Goal: Information Seeking & Learning: Learn about a topic

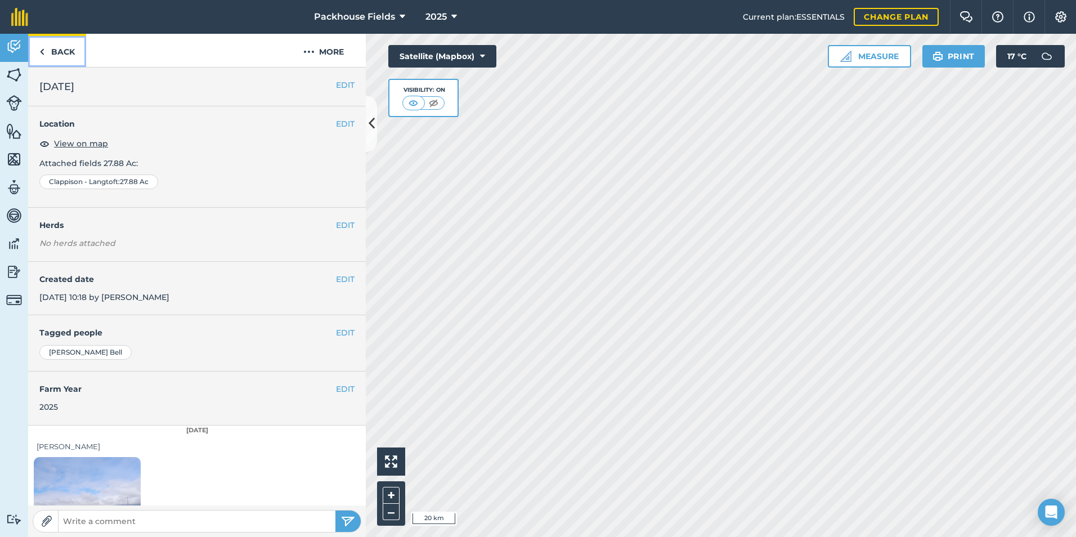
click at [52, 48] on link "Back" at bounding box center [57, 50] width 58 height 33
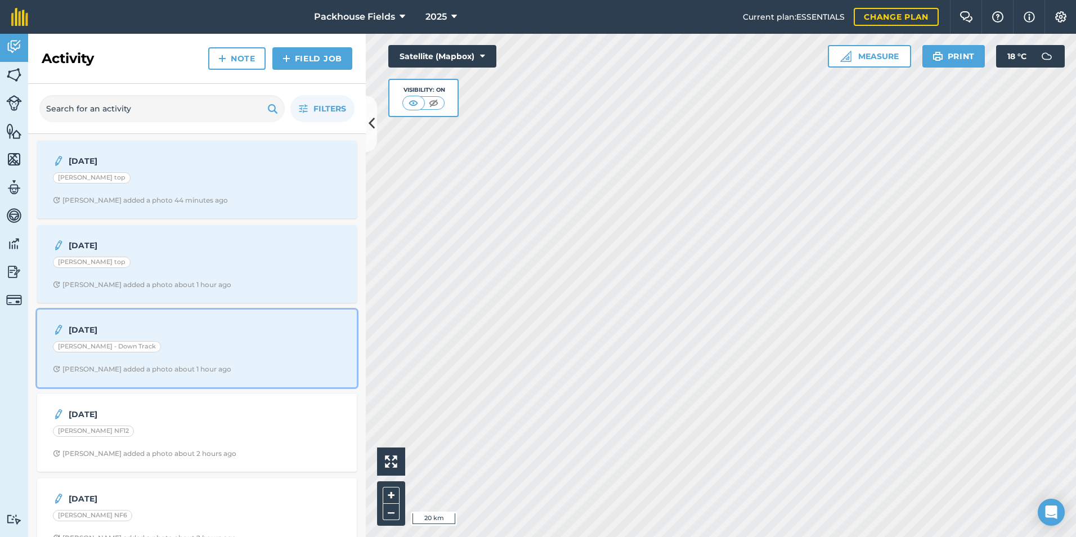
click at [183, 341] on div "[PERSON_NAME] - Down Track" at bounding box center [197, 348] width 288 height 15
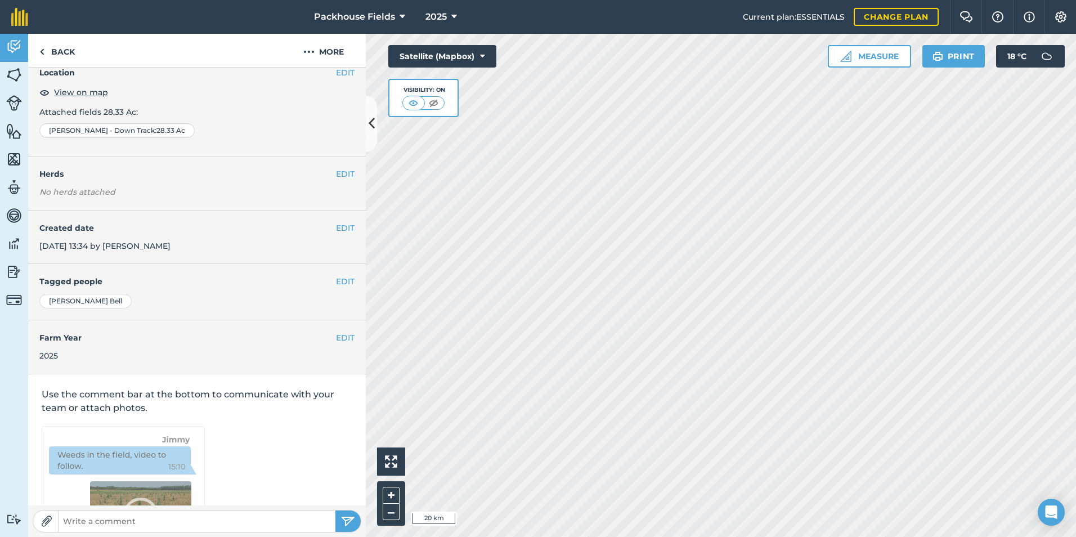
scroll to position [63, 0]
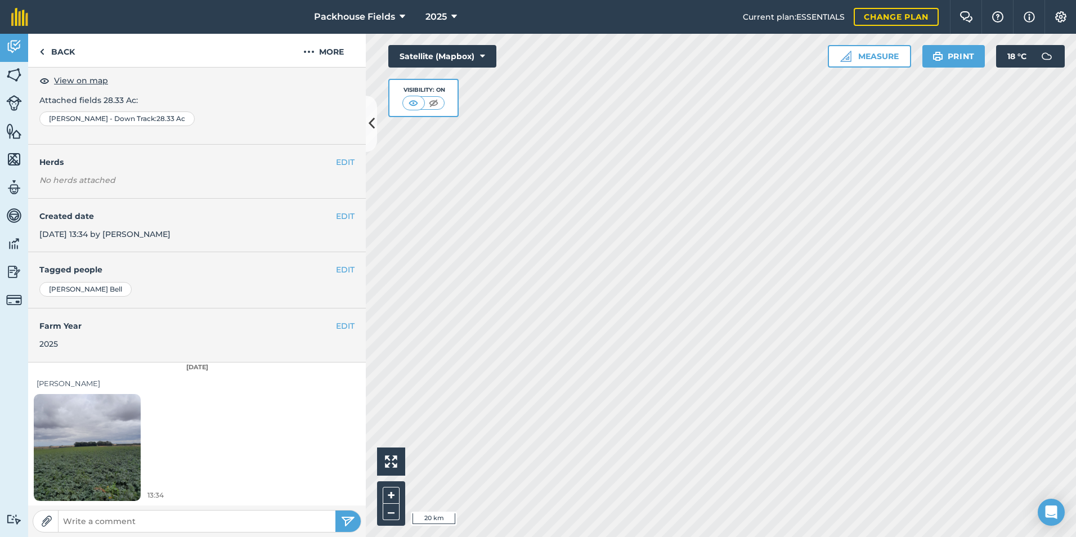
click at [106, 428] on img at bounding box center [87, 447] width 107 height 142
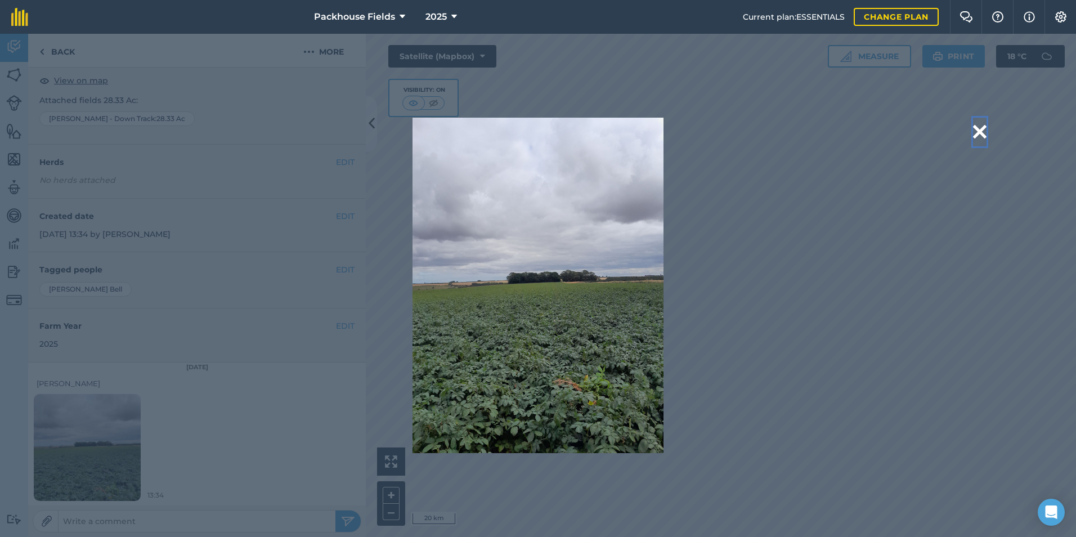
click at [975, 131] on button at bounding box center [980, 132] width 14 height 29
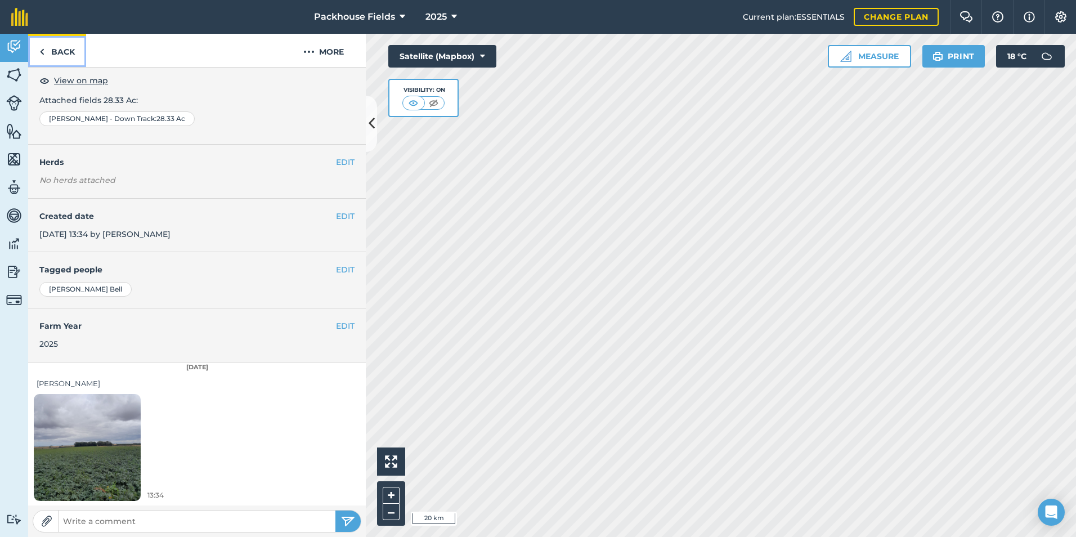
click at [76, 47] on link "Back" at bounding box center [57, 50] width 58 height 33
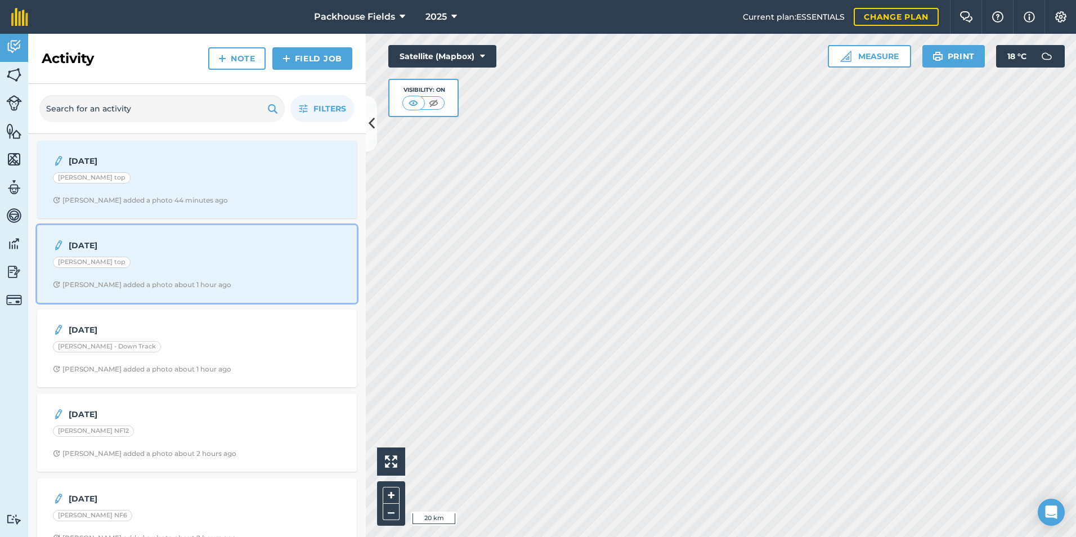
click at [156, 263] on div "[PERSON_NAME] top" at bounding box center [197, 264] width 288 height 15
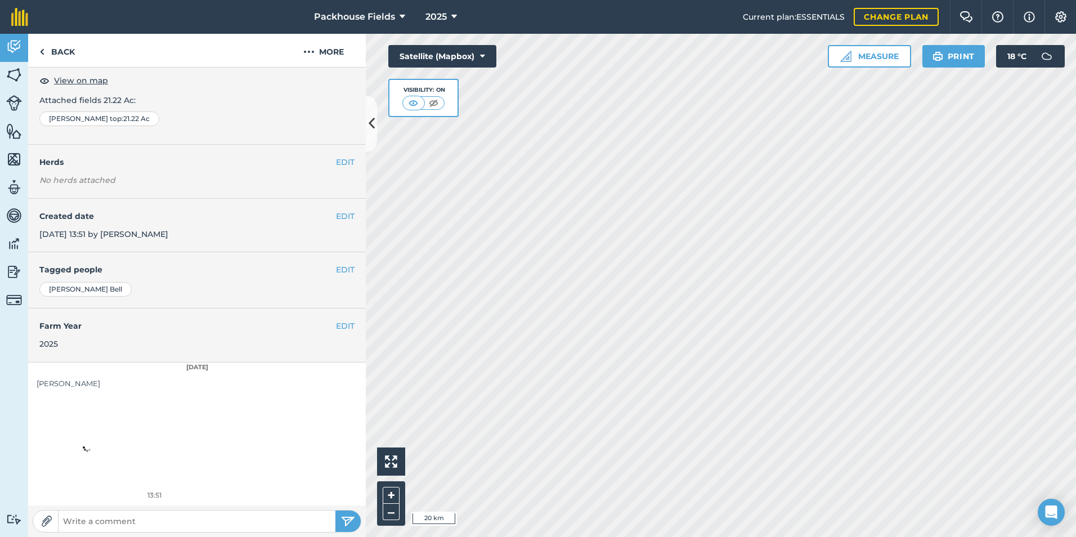
scroll to position [63, 0]
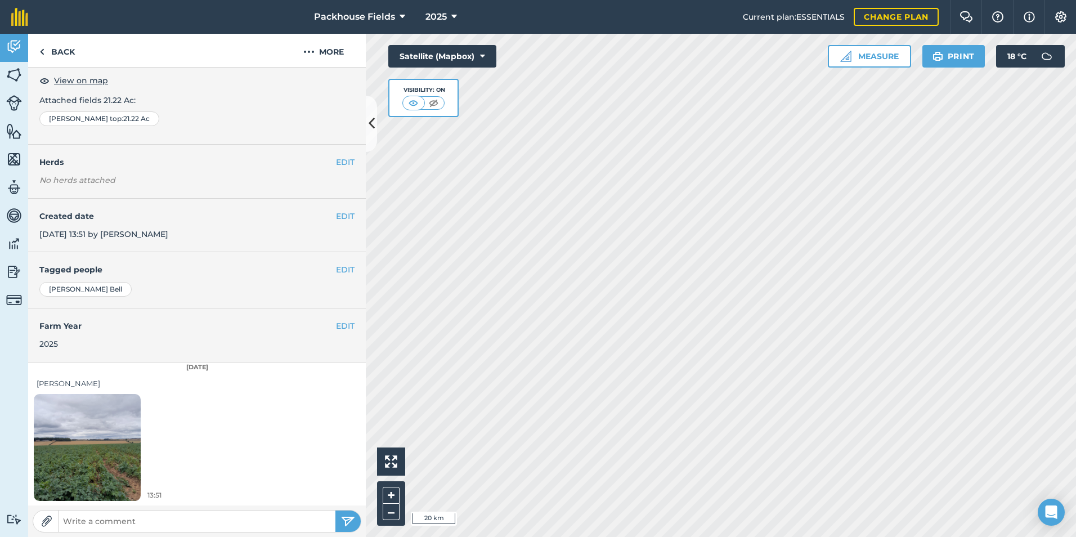
click at [115, 425] on img at bounding box center [87, 447] width 107 height 142
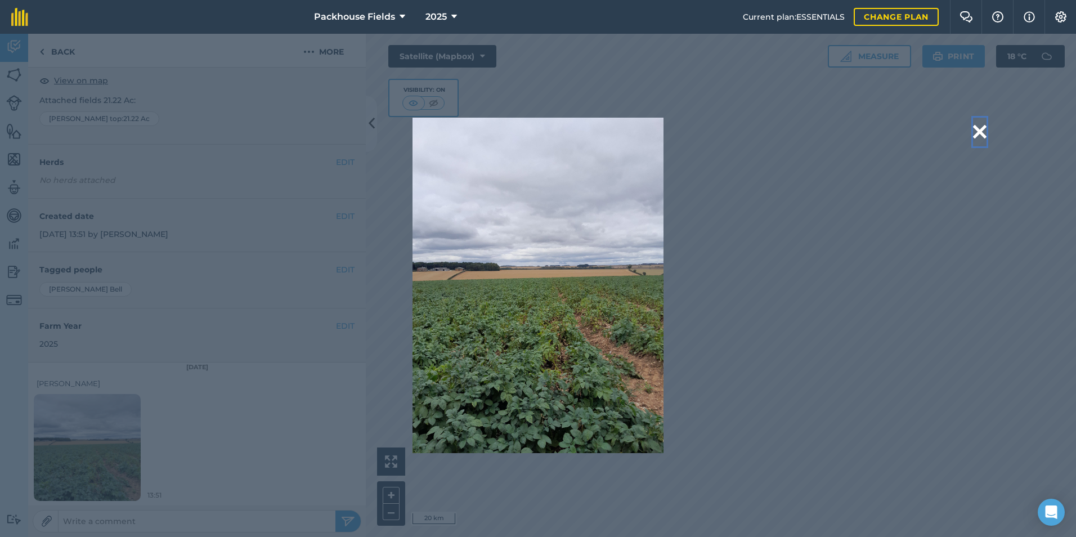
click at [980, 131] on button at bounding box center [980, 132] width 14 height 29
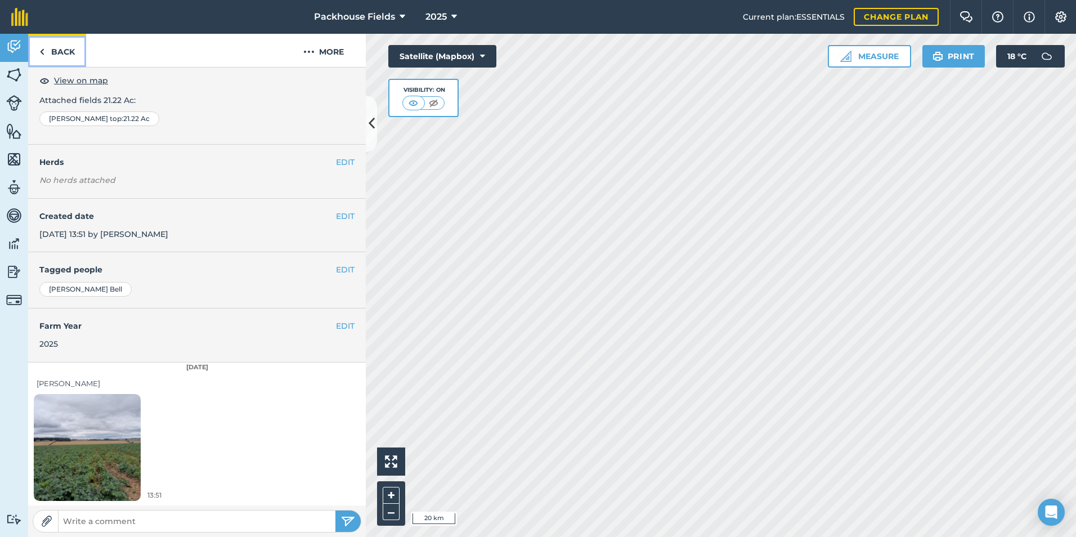
click at [64, 57] on link "Back" at bounding box center [57, 50] width 58 height 33
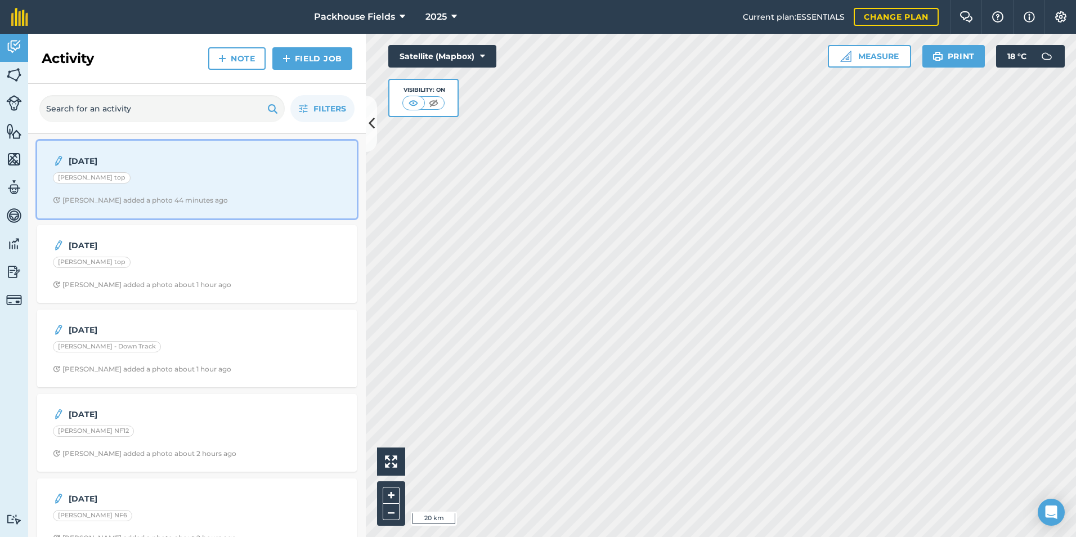
click at [138, 196] on div "Alice B added a photo 44 minutes ago" at bounding box center [140, 200] width 175 height 9
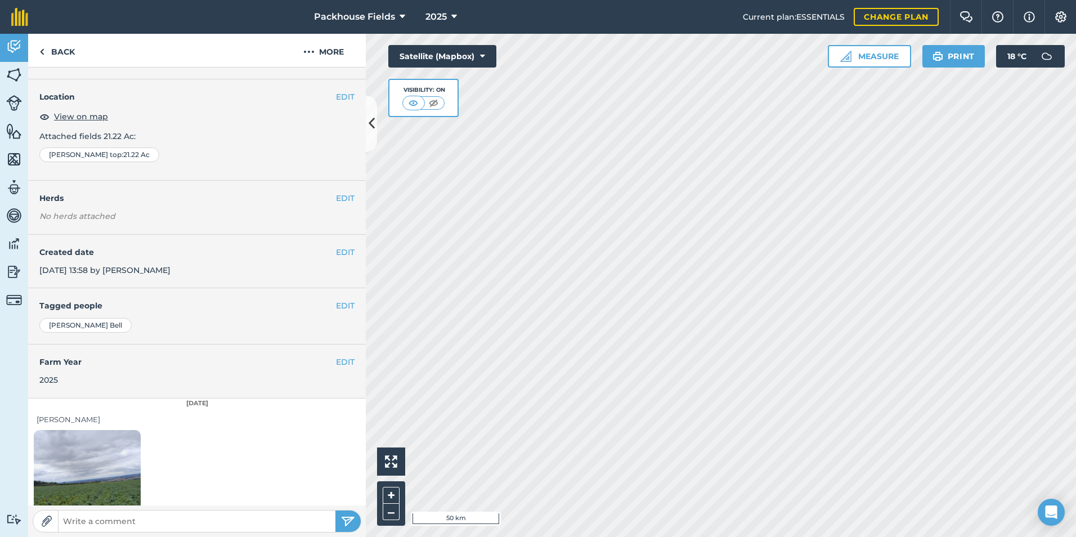
scroll to position [63, 0]
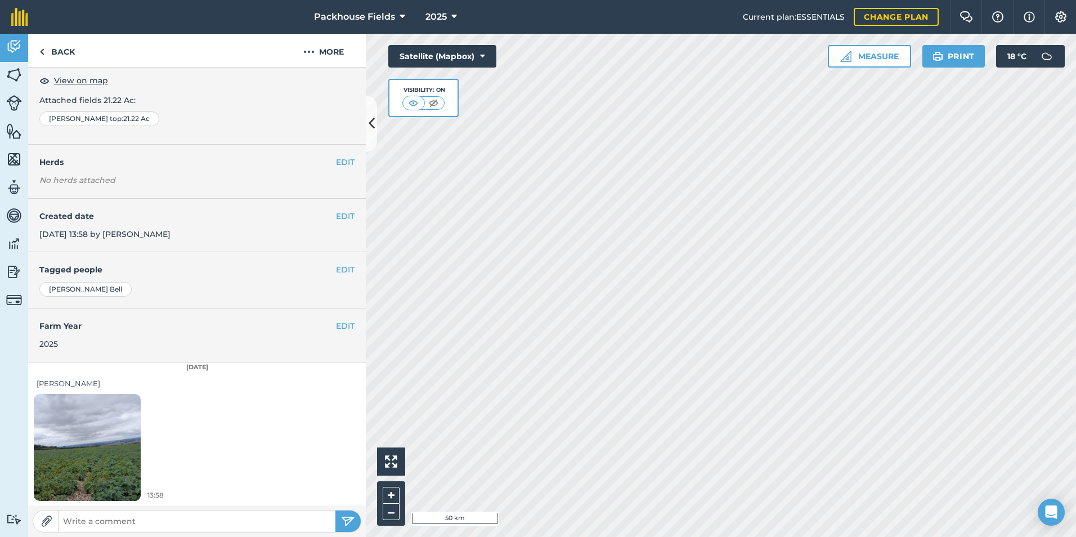
click at [128, 424] on img at bounding box center [87, 447] width 107 height 142
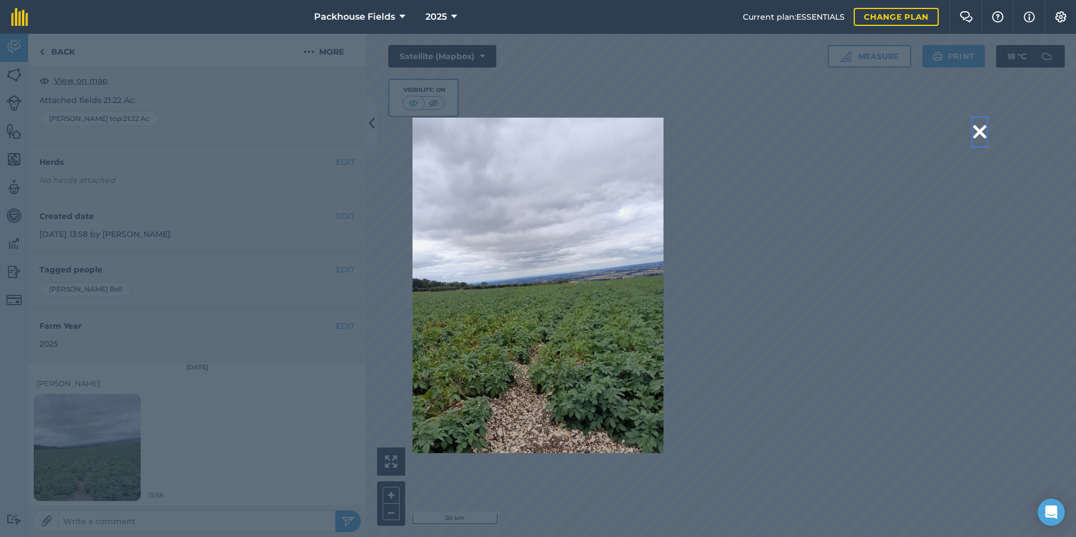
click at [985, 128] on button at bounding box center [980, 132] width 14 height 29
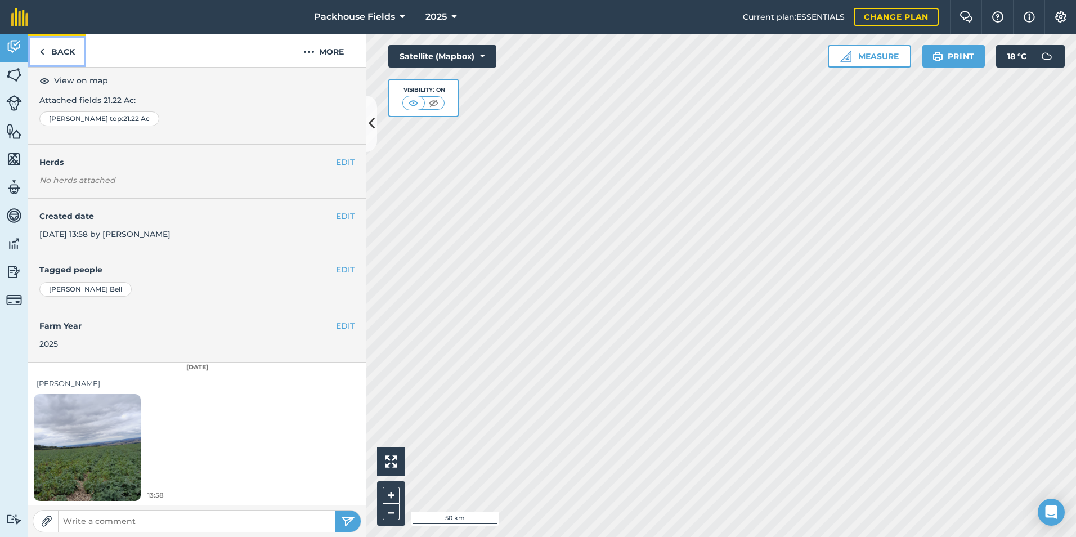
click at [72, 56] on link "Back" at bounding box center [57, 50] width 58 height 33
